Goal: Find specific page/section: Find specific page/section

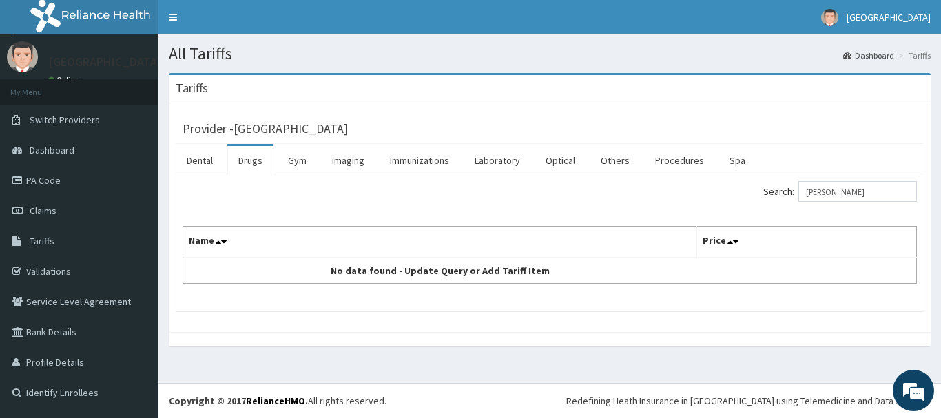
click at [47, 244] on span "Tariffs" at bounding box center [42, 241] width 25 height 12
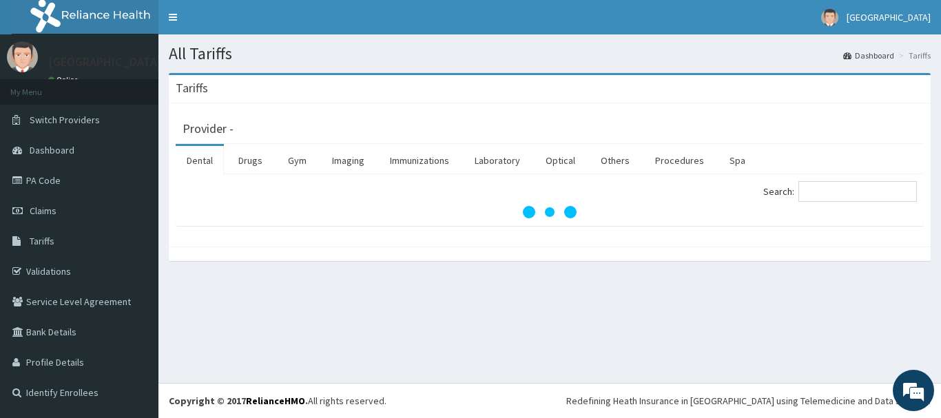
click at [247, 161] on link "Drugs" at bounding box center [250, 160] width 46 height 29
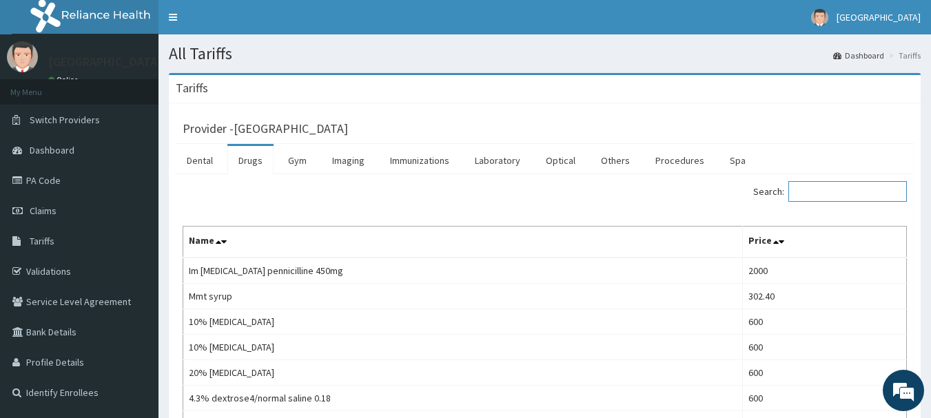
click at [884, 190] on input "Search:" at bounding box center [847, 191] width 119 height 21
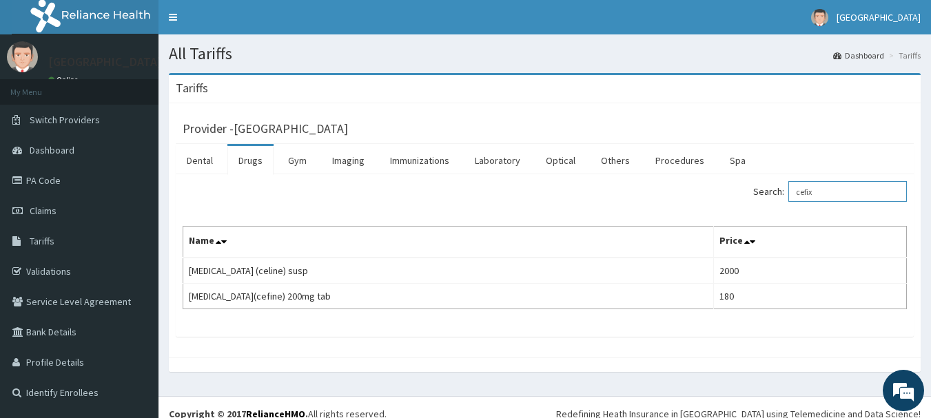
type input "cefix"
